Goal: Leave review/rating: Leave review/rating

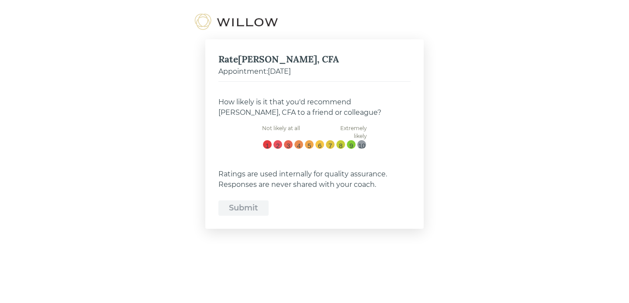
click at [359, 144] on div "10" at bounding box center [361, 146] width 7 height 10
click at [362, 140] on input "10" at bounding box center [362, 140] width 0 height 0
click at [249, 213] on div "Submit" at bounding box center [243, 208] width 29 height 12
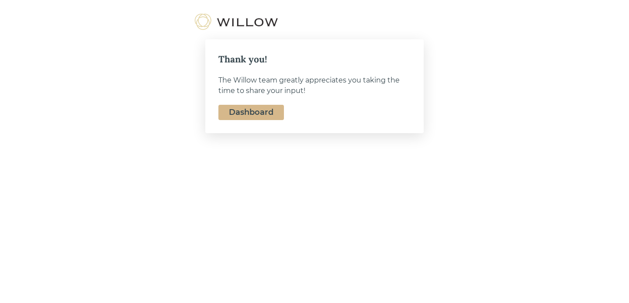
click at [265, 112] on link "Dashboard" at bounding box center [251, 112] width 45 height 10
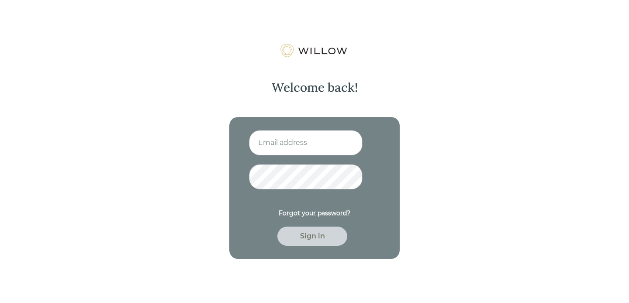
click at [282, 137] on input at bounding box center [306, 142] width 114 height 25
type input "aliciaalbr48@gmail.com"
click at [323, 234] on div "Sign in" at bounding box center [312, 236] width 50 height 10
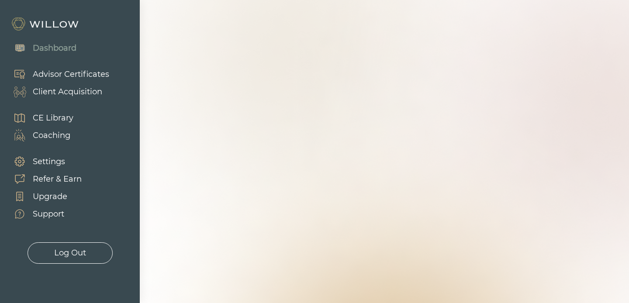
click at [255, 129] on div "GOOD AFTERNOON Here’s the latest with your team at Willow CERTIFICATES In progr…" at bounding box center [384, 151] width 489 height 303
click at [60, 51] on div "Dashboard" at bounding box center [55, 48] width 44 height 12
click at [59, 77] on div "Advisor Certificates" at bounding box center [71, 75] width 76 height 12
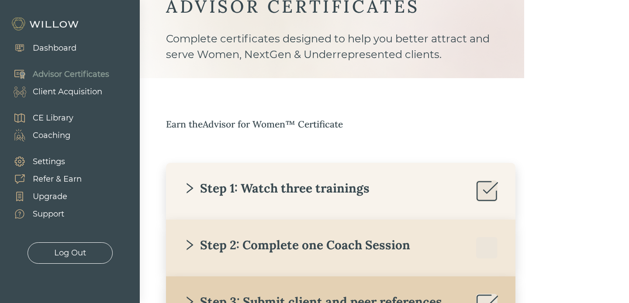
scroll to position [43, 0]
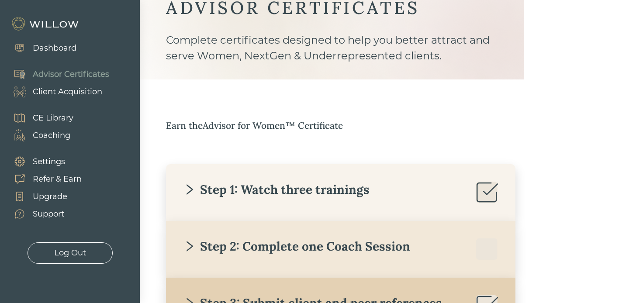
click at [57, 118] on div "CE Library" at bounding box center [53, 118] width 41 height 12
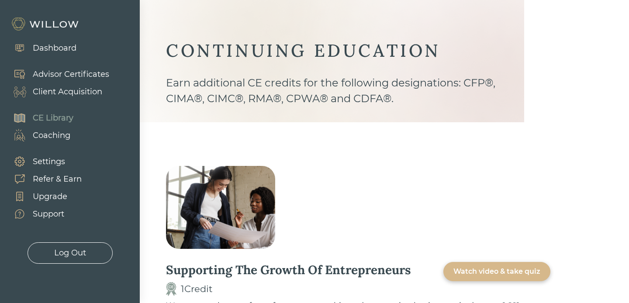
click at [66, 50] on div "Dashboard" at bounding box center [55, 48] width 44 height 12
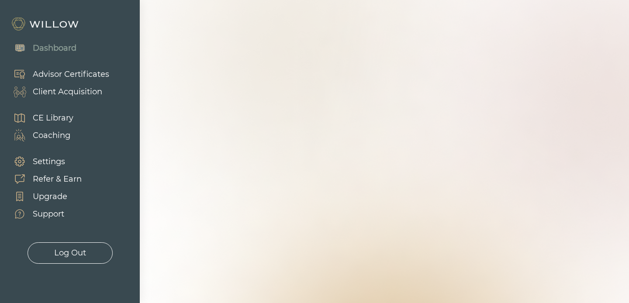
click at [59, 73] on div "Advisor Certificates" at bounding box center [71, 75] width 76 height 12
